Goal: Information Seeking & Learning: Learn about a topic

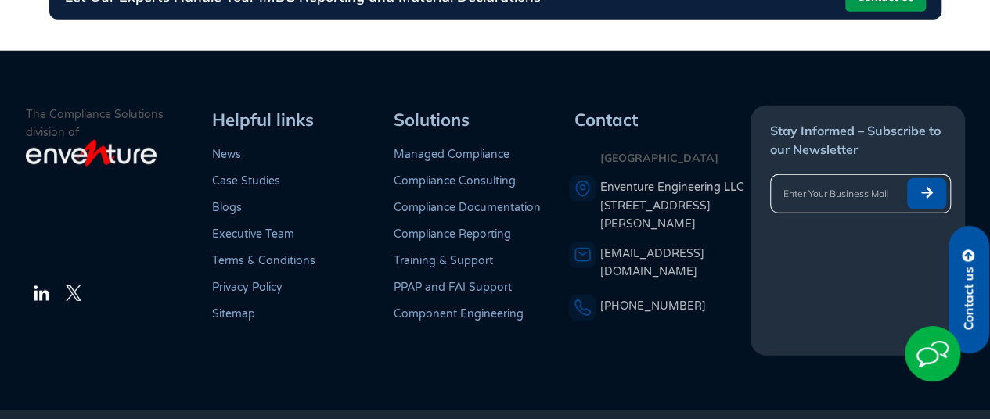
scroll to position [75, 0]
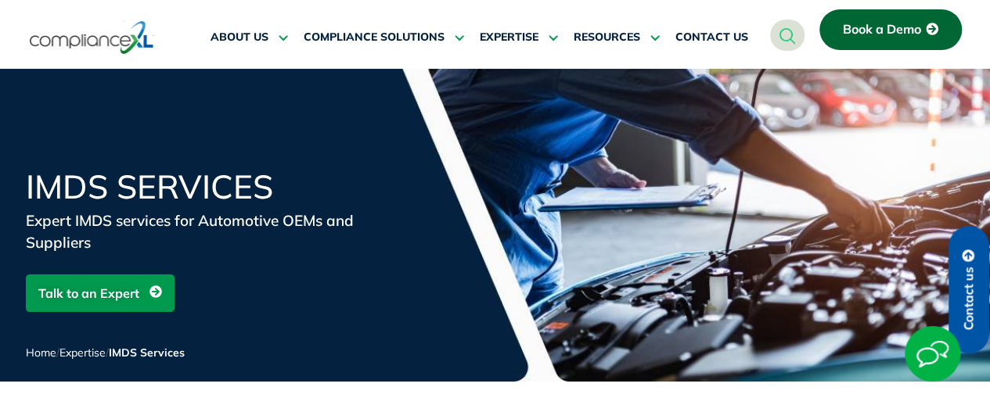
scroll to position [177, 0]
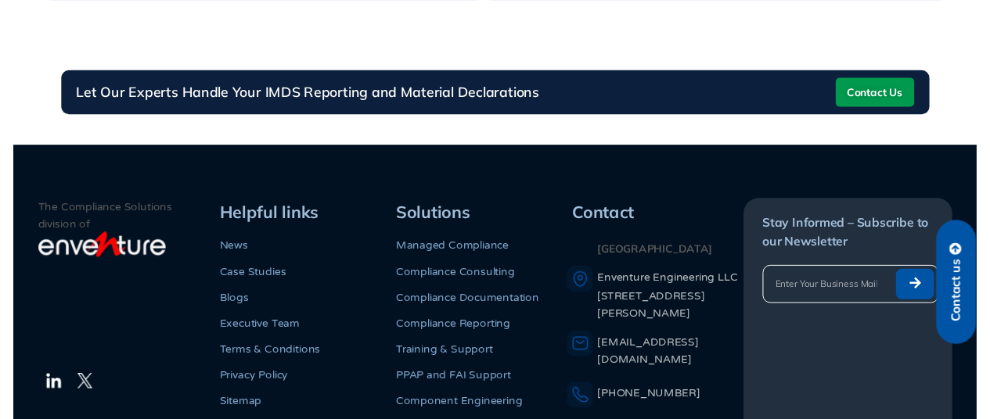
scroll to position [2126, 0]
